Goal: Find specific page/section: Find specific page/section

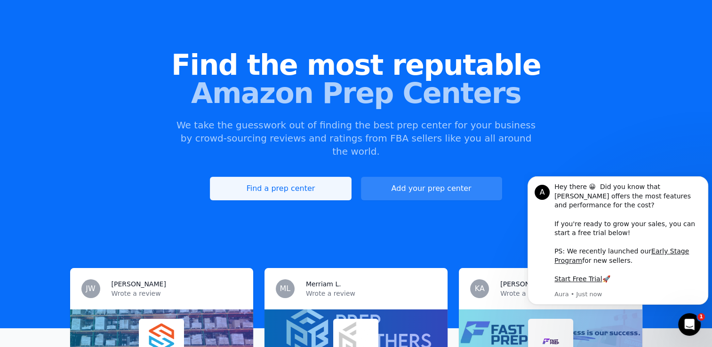
click at [271, 177] on link "Find a prep center" at bounding box center [280, 189] width 141 height 24
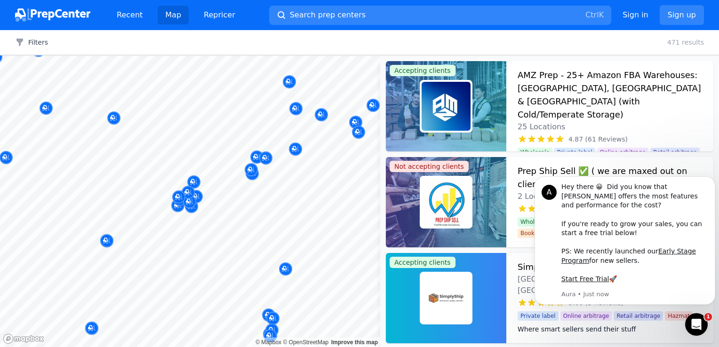
drag, startPoint x: 319, startPoint y: 185, endPoint x: 311, endPoint y: 197, distance: 14.4
click at [311, 197] on body "Recent Map Repricer Search prep centers Ctrl K Open main menu Sign in Sign up F…" at bounding box center [359, 173] width 719 height 347
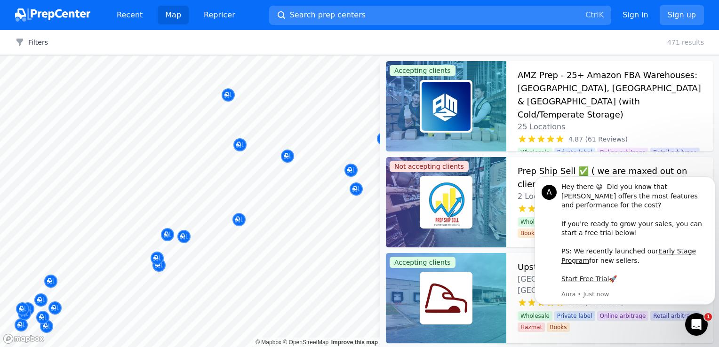
click at [191, 193] on body "Recent Map Repricer Search prep centers Ctrl K Open main menu Sign in Sign up F…" at bounding box center [359, 173] width 719 height 347
